Goal: Task Accomplishment & Management: Manage account settings

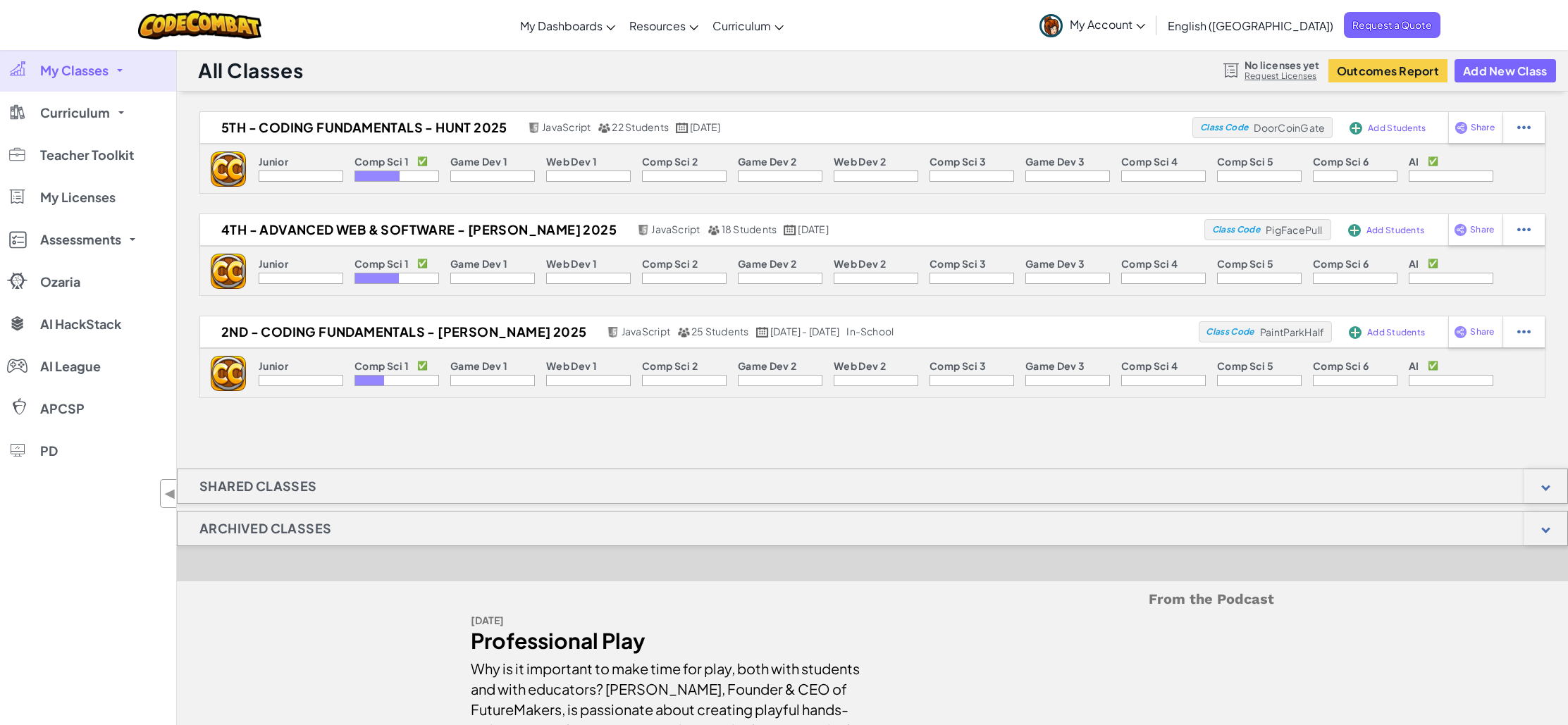
click at [364, 181] on div at bounding box center [377, 176] width 44 height 9
click at [216, 187] on img at bounding box center [228, 168] width 35 height 35
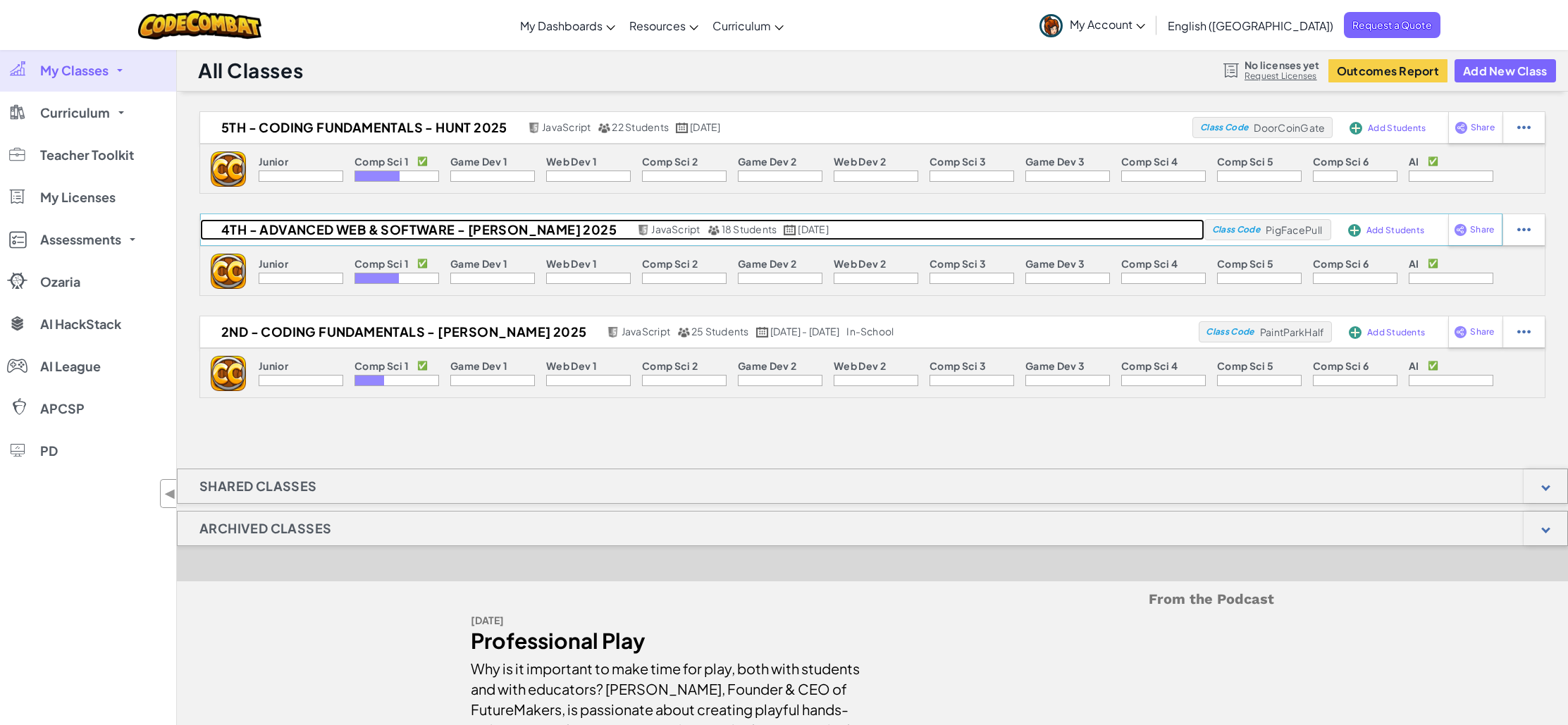
click at [272, 235] on h2 "4th - Advanced Web & Software - [PERSON_NAME] 2025" at bounding box center [416, 229] width 433 height 21
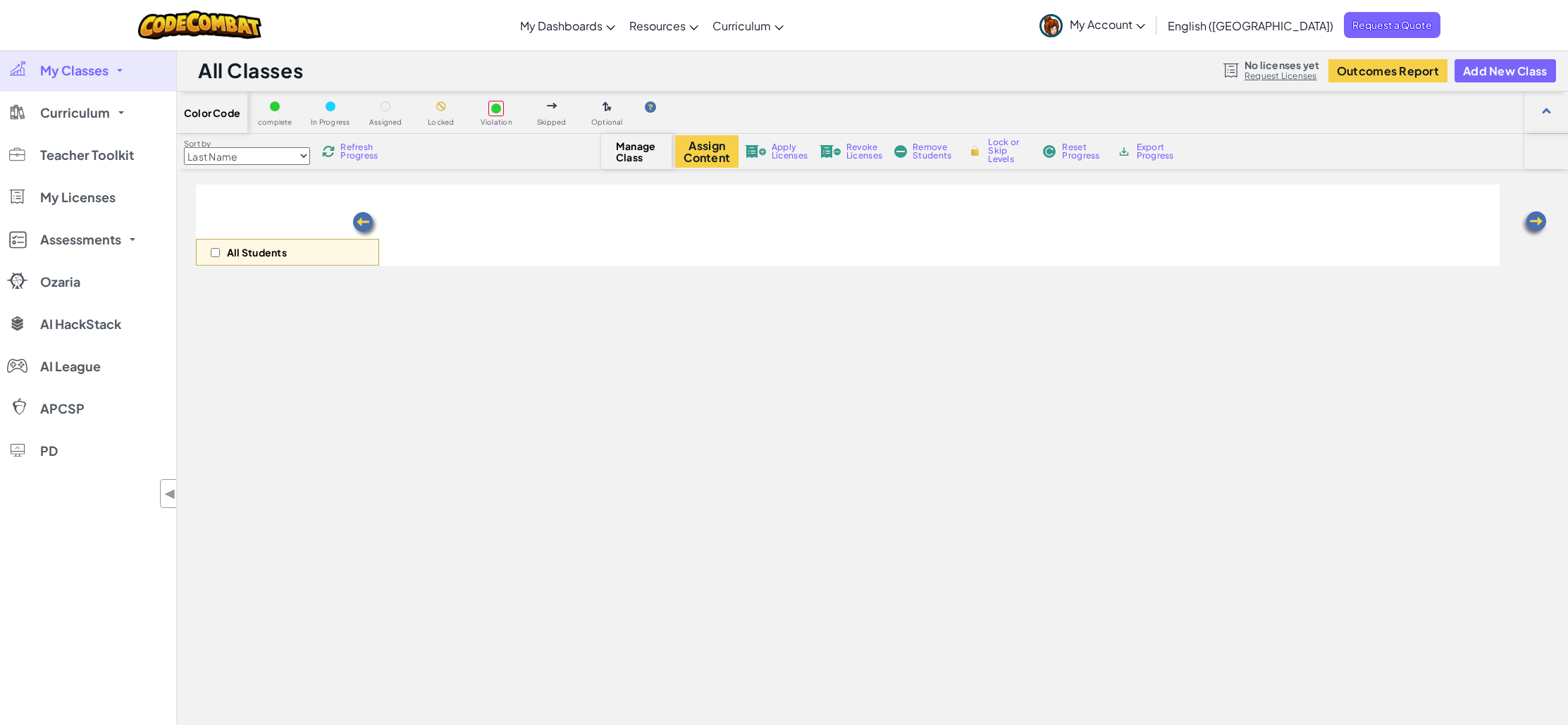
select select "560f1a9f22961295f9427742"
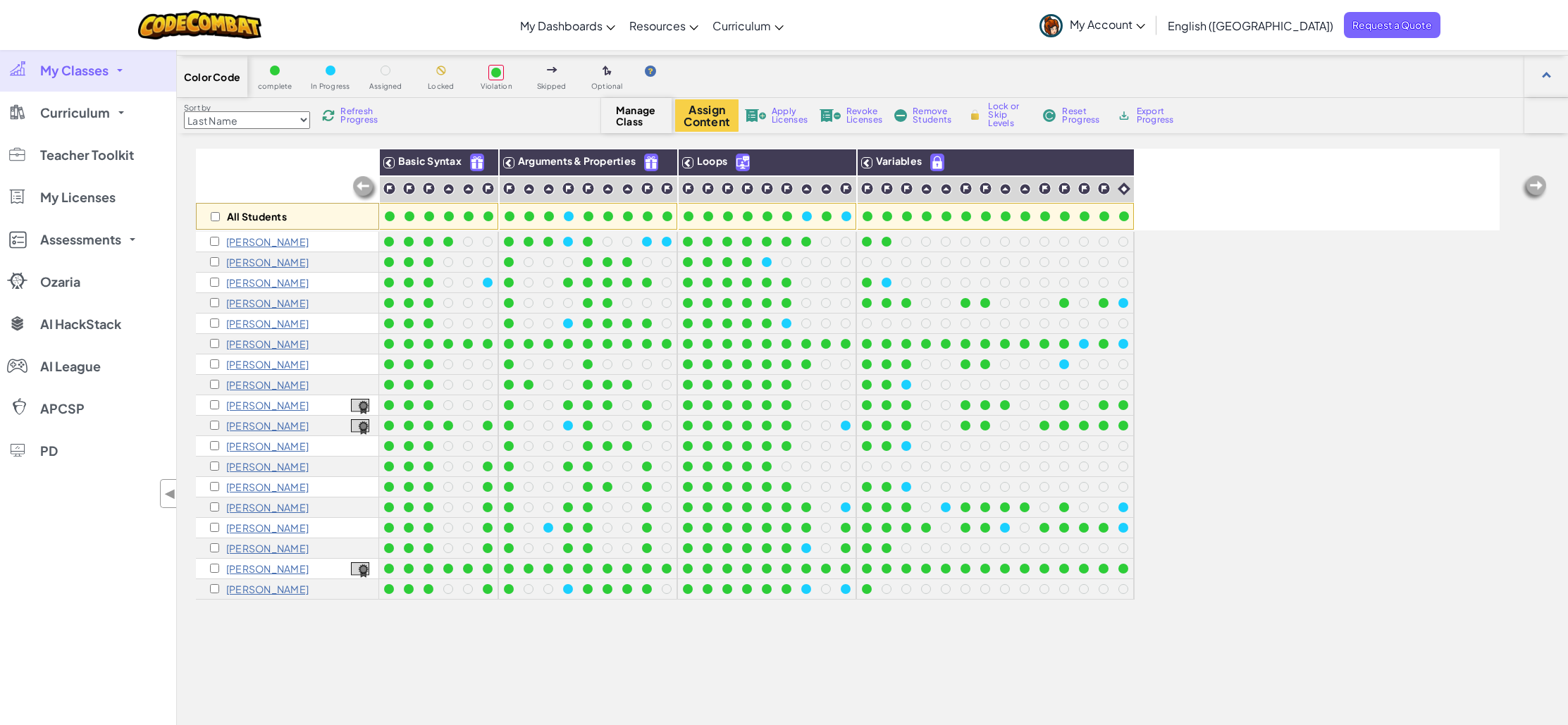
scroll to position [107, 0]
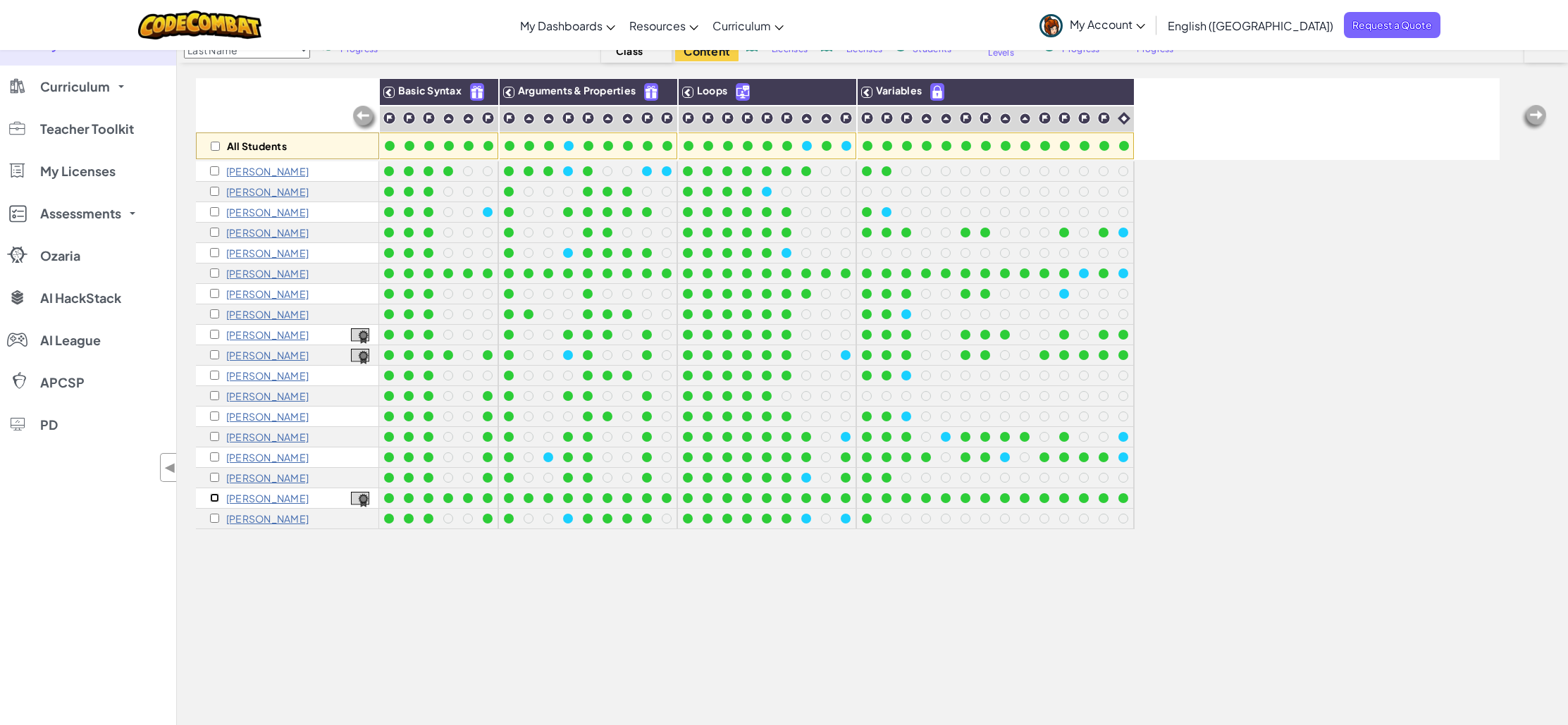
click at [215, 496] on input "checkbox" at bounding box center [214, 497] width 9 height 9
checkbox input "true"
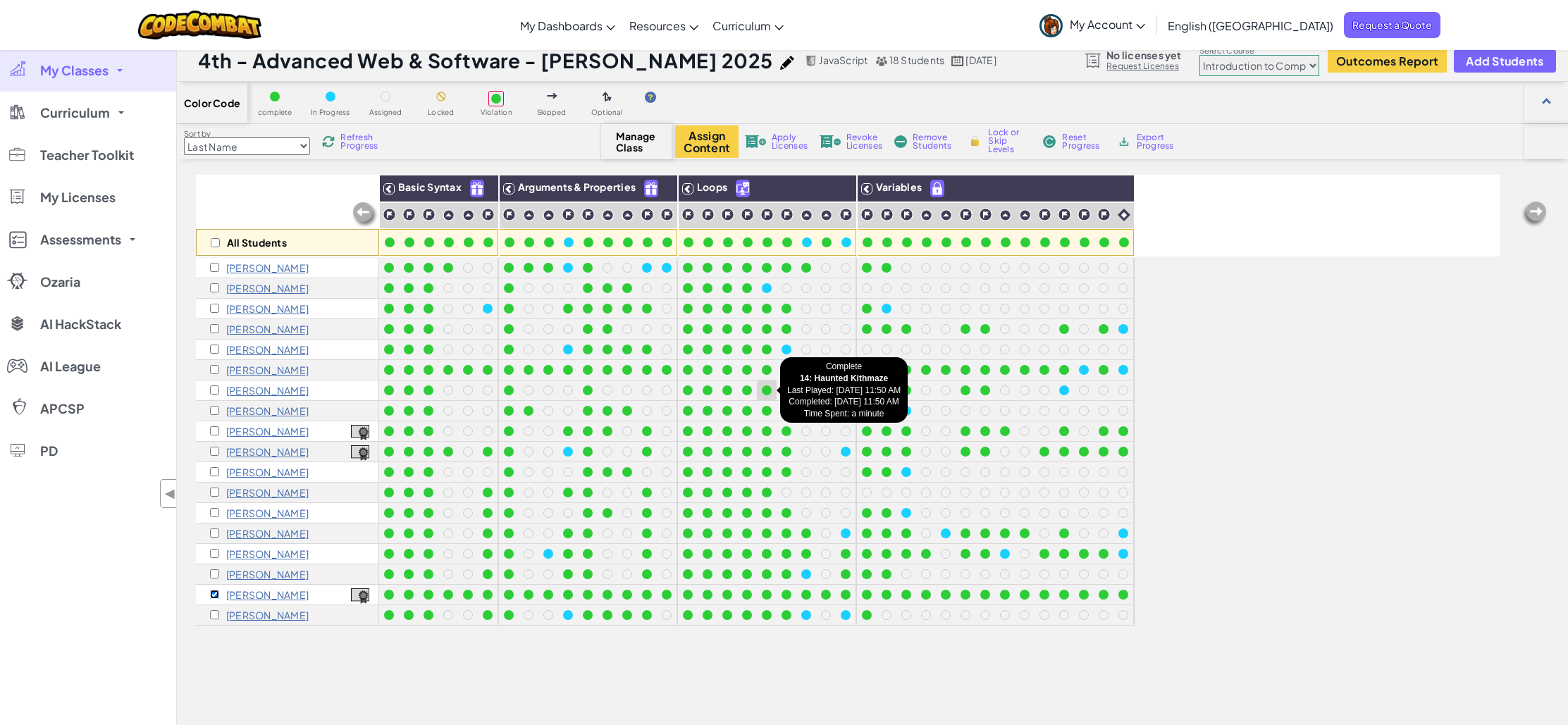
scroll to position [0, 0]
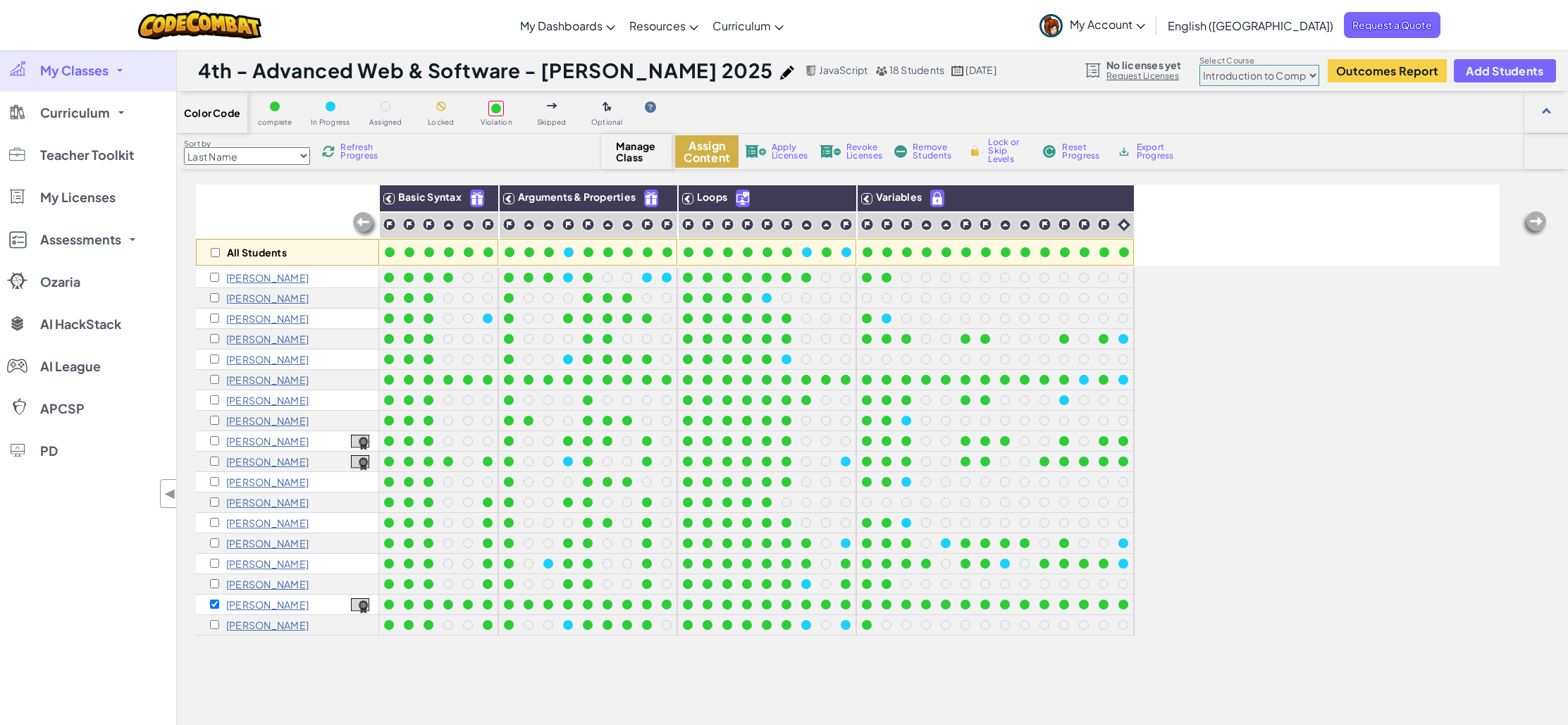
click at [727, 148] on button "Assign Content" at bounding box center [706, 151] width 63 height 32
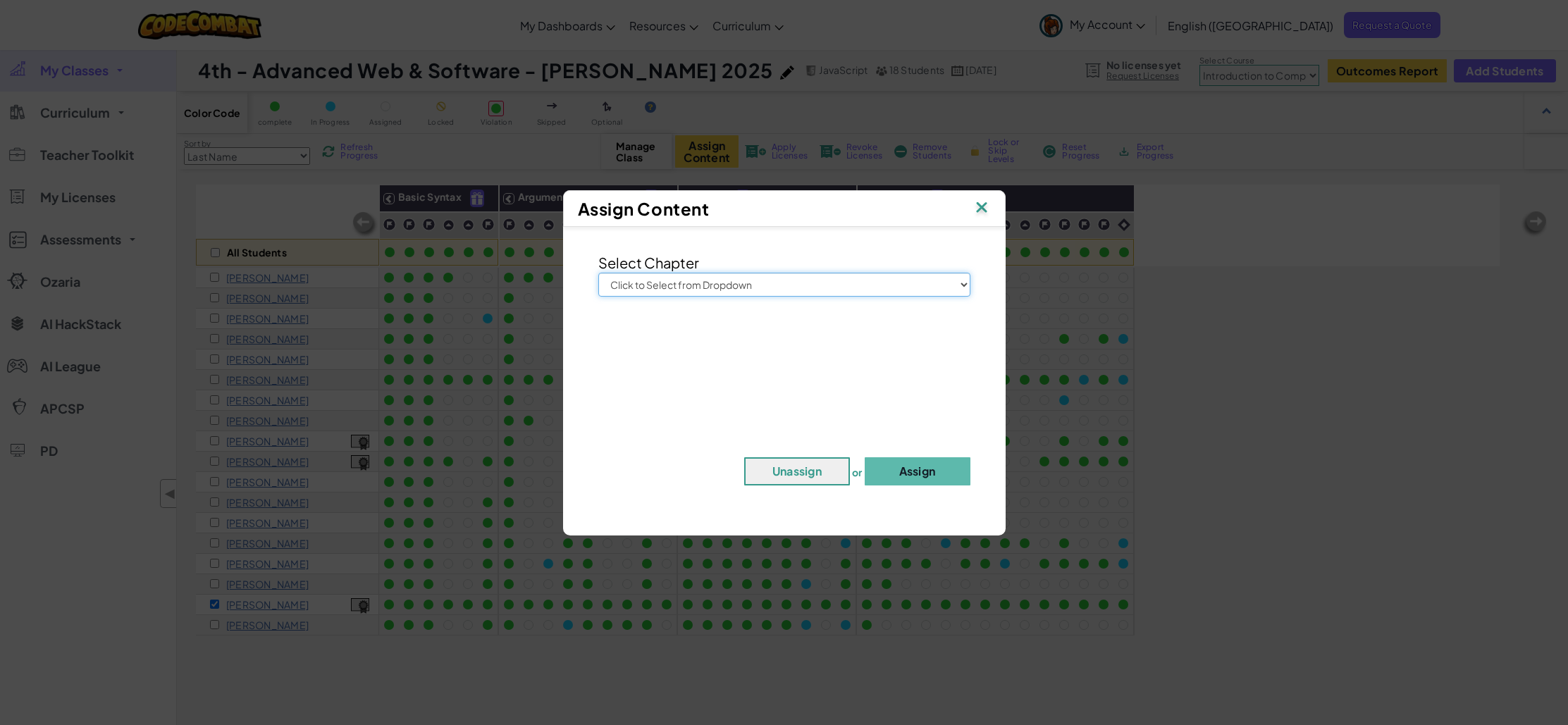
click at [752, 279] on select "Click to Select from Dropdown Junior Introduction to Computer Science Game Deve…" at bounding box center [784, 284] width 372 height 24
select select "Computer Science 2"
click at [599, 273] on select "Click to Select from Dropdown Junior Introduction to Computer Science Game Deve…" at bounding box center [784, 284] width 372 height 24
click at [910, 467] on button "Assign" at bounding box center [918, 471] width 106 height 28
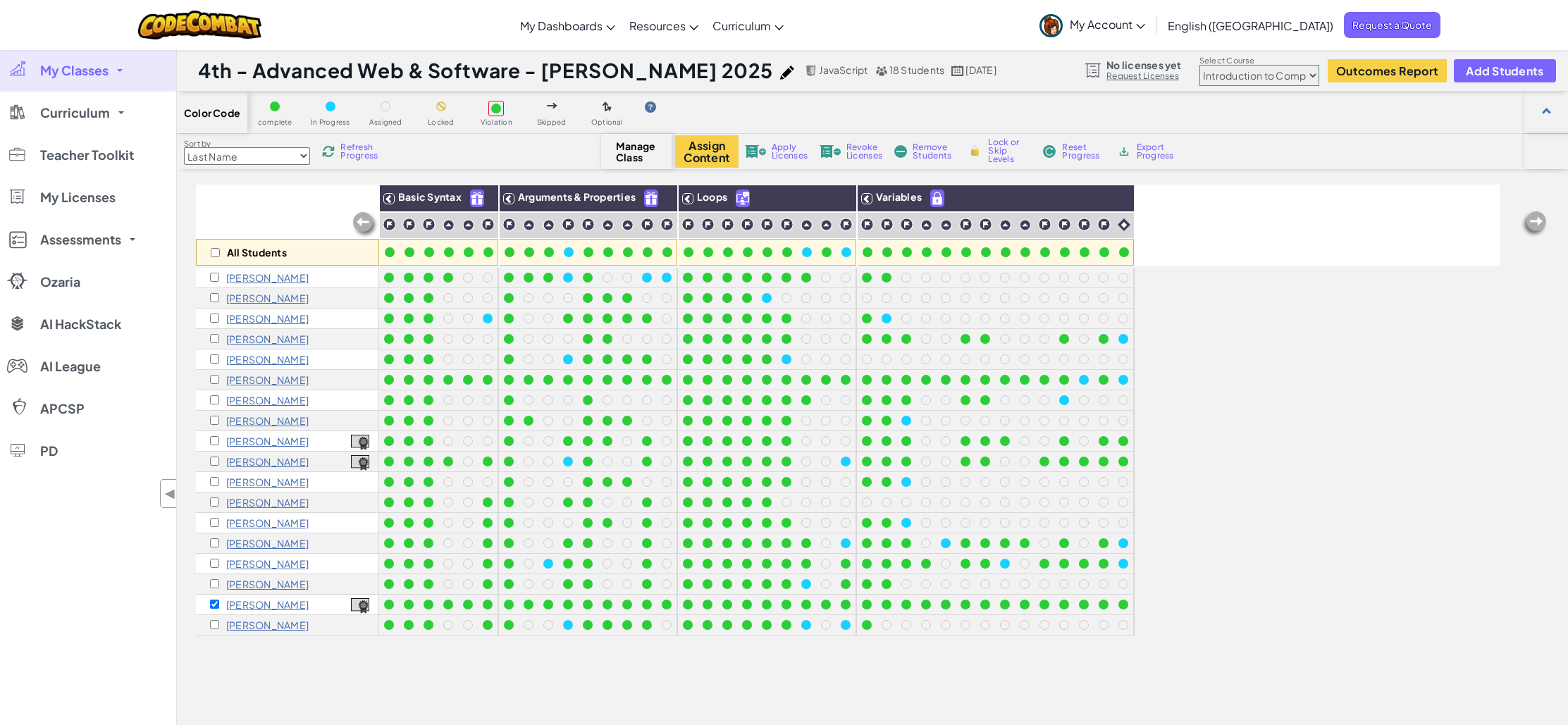
click at [768, 107] on div "Color Code complete In Progress Assigned Locked Violation Skipped Optional" at bounding box center [871, 112] width 1391 height 42
drag, startPoint x: 784, startPoint y: 71, endPoint x: 768, endPoint y: 69, distance: 16.1
click at [889, 71] on span "18 Students" at bounding box center [917, 69] width 56 height 12
click at [889, 69] on span "18 Students" at bounding box center [917, 69] width 56 height 12
click at [1397, 35] on span "Request a Quote" at bounding box center [1391, 25] width 96 height 26
